Goal: Task Accomplishment & Management: Use online tool/utility

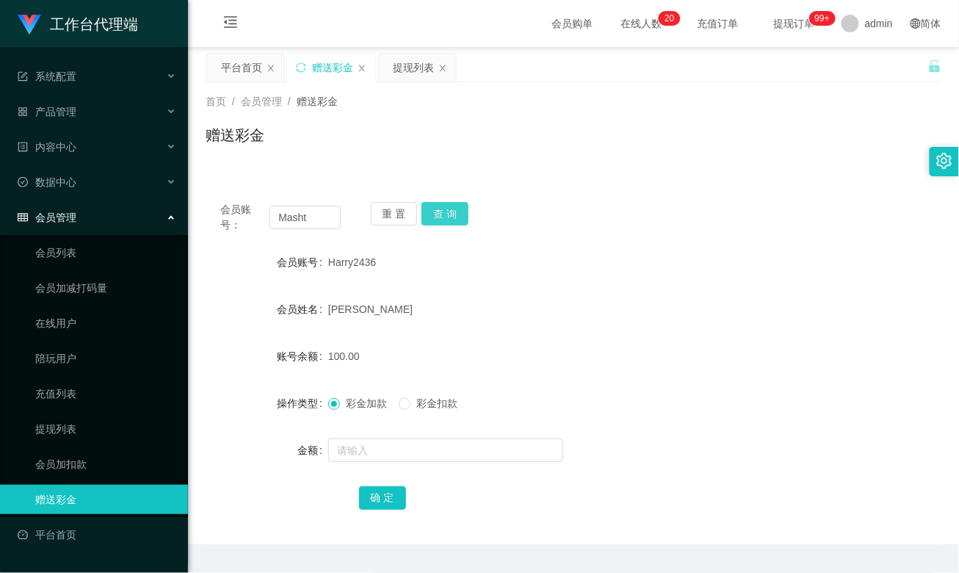
type input "Masht"
click at [442, 215] on button "查 询" at bounding box center [445, 214] width 47 height 24
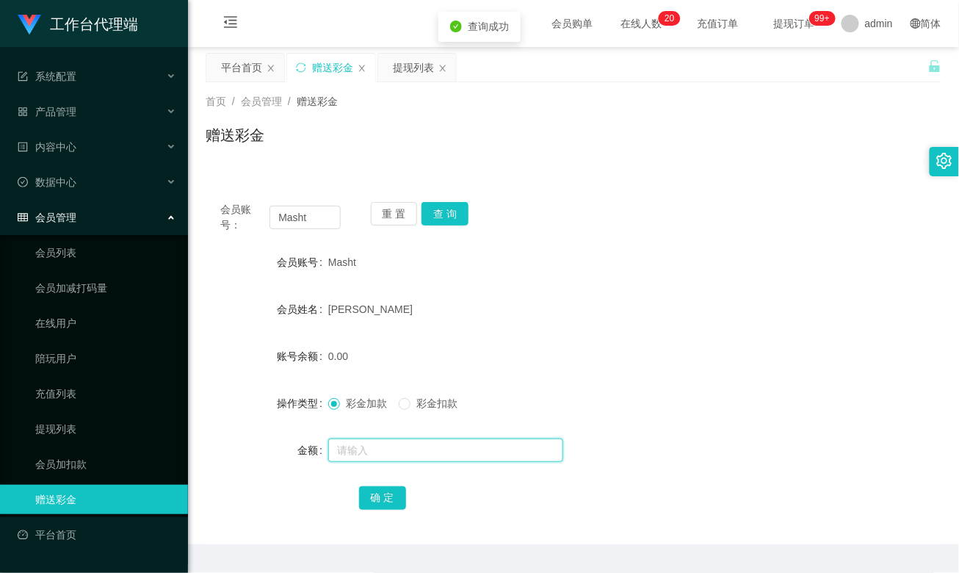
click at [358, 447] on input "text" at bounding box center [445, 451] width 235 height 24
type input "100"
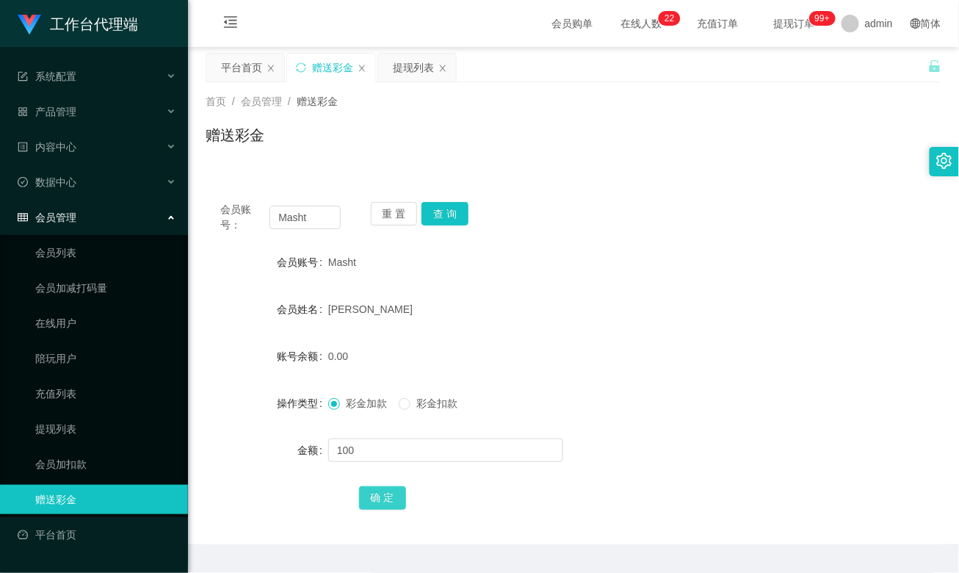
click at [385, 497] on button "确 定" at bounding box center [382, 498] width 47 height 24
click at [350, 447] on input "text" at bounding box center [445, 451] width 235 height 24
type input "400"
drag, startPoint x: 372, startPoint y: 497, endPoint x: 407, endPoint y: 473, distance: 42.8
click at [372, 497] on button "确 定" at bounding box center [382, 498] width 47 height 24
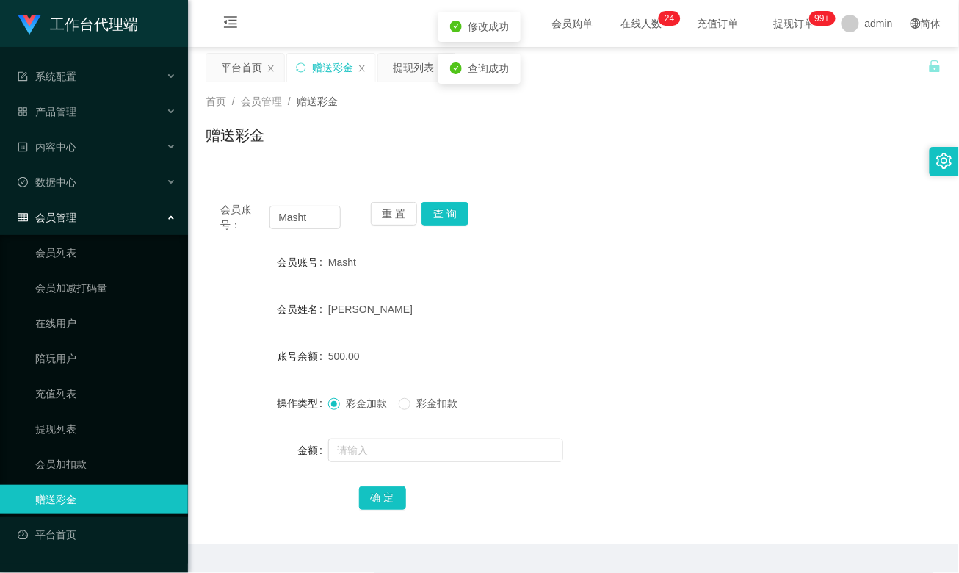
click at [577, 276] on form "会员账号 Masht 会员姓名 [PERSON_NAME] 账号余额 500.00 操作类型 彩金加款 彩金扣款 金额 确 定" at bounding box center [574, 380] width 736 height 264
drag, startPoint x: 577, startPoint y: 276, endPoint x: 651, endPoint y: 339, distance: 96.9
click at [651, 339] on form "会员账号 Masht 会员姓名 [PERSON_NAME] 账号余额 500.00 操作类型 彩金加款 彩金扣款 金额 确 定" at bounding box center [574, 380] width 736 height 264
